Goal: Unclear

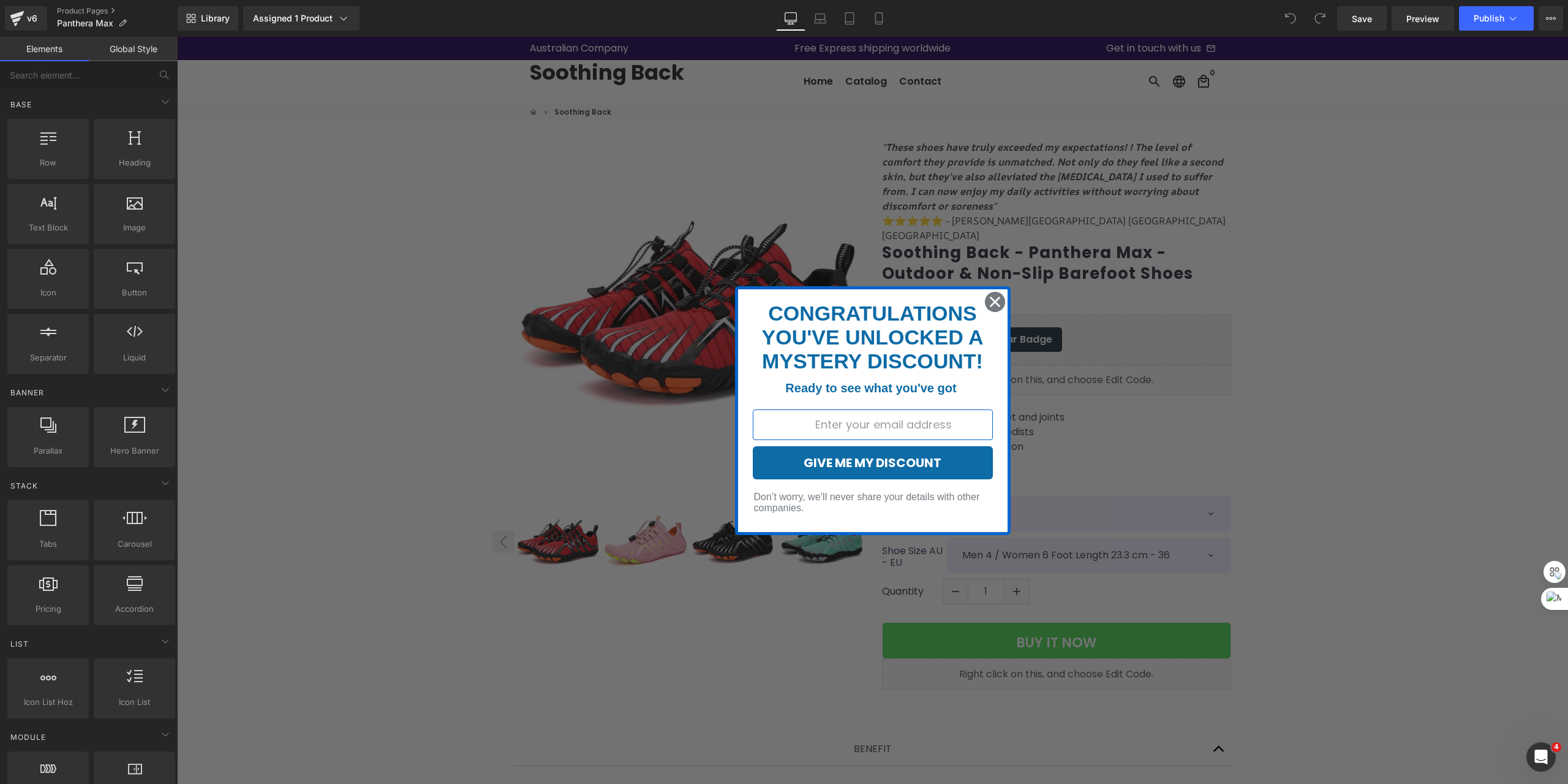
click at [992, 305] on circle "Close dialog" at bounding box center [994, 301] width 20 height 20
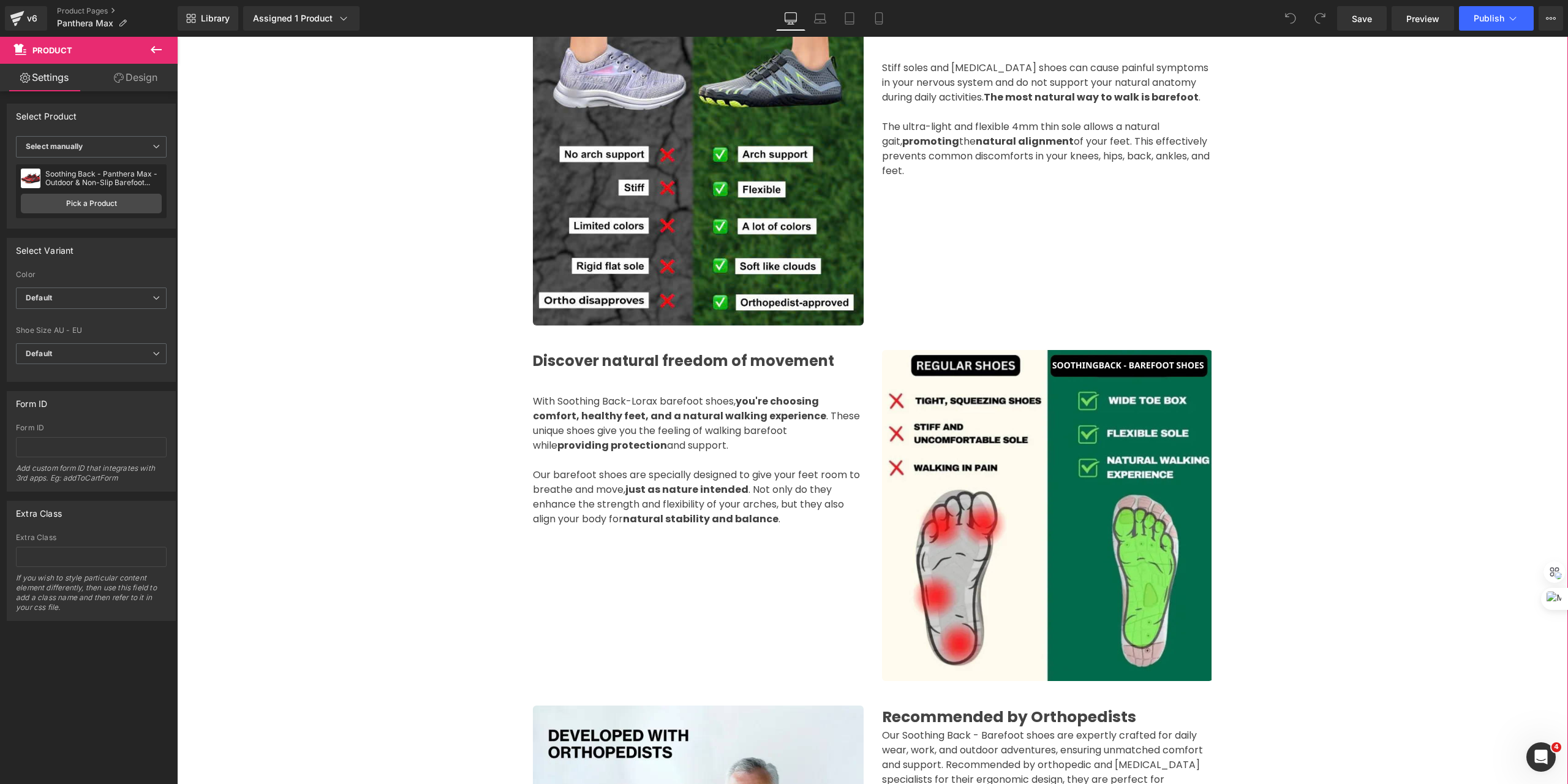
scroll to position [735, 0]
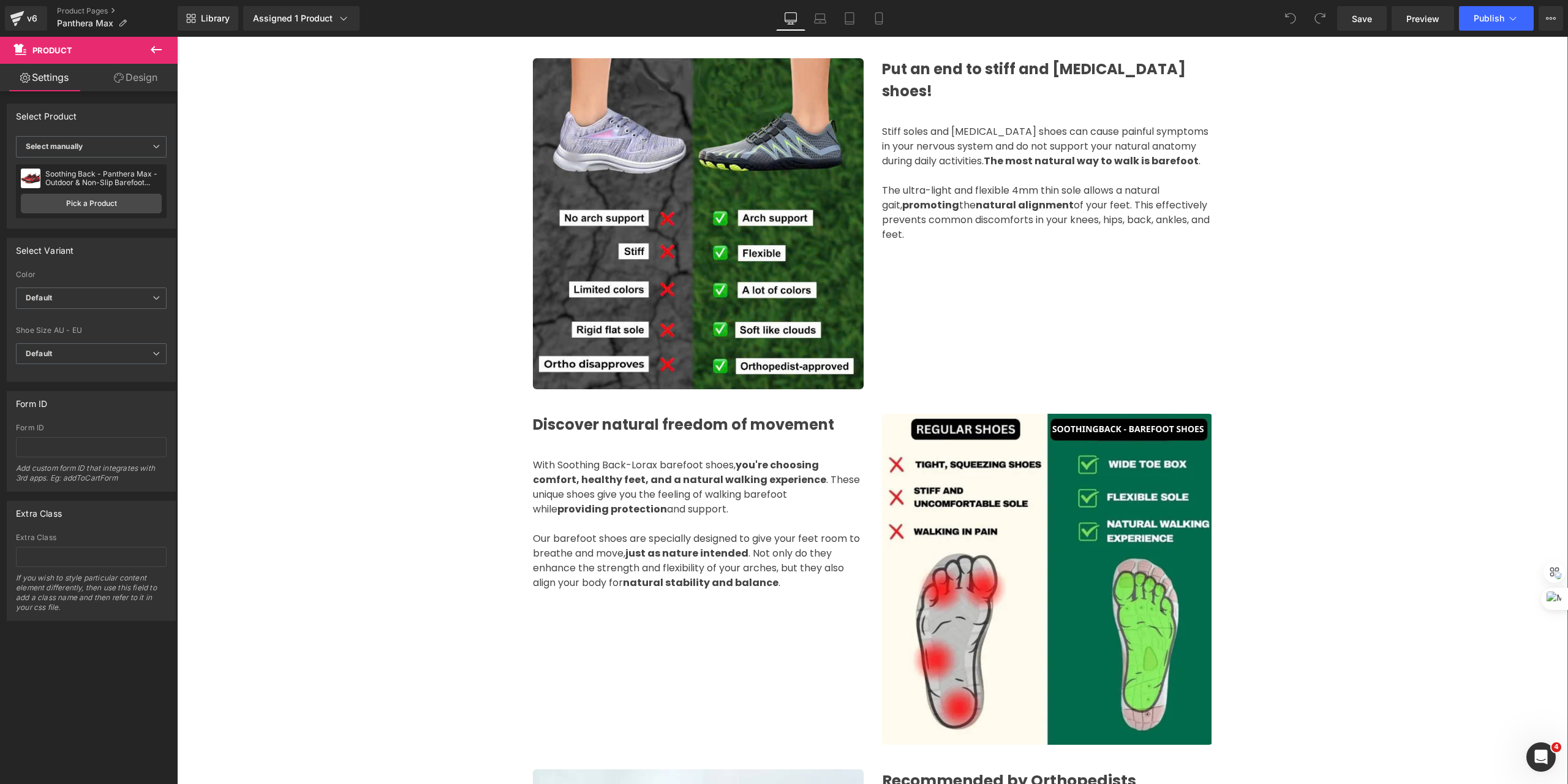
click at [1424, 226] on div "(P) Image ‹ › (P) Image List" at bounding box center [872, 483] width 1391 height 2195
click at [1459, 267] on div "(P) Image ‹ › (P) Image List" at bounding box center [872, 483] width 1391 height 2195
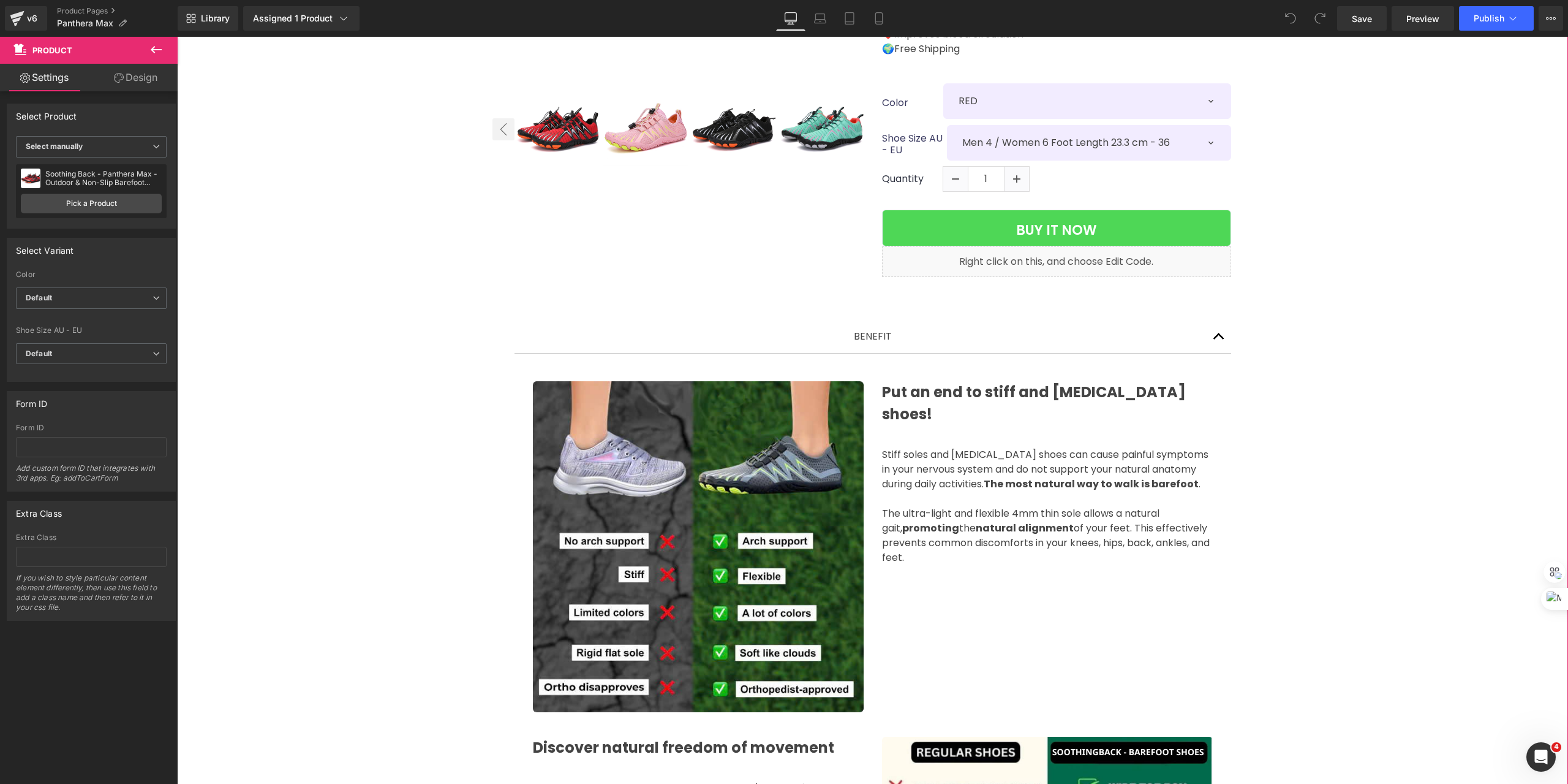
scroll to position [490, 0]
